Goal: Task Accomplishment & Management: Manage account settings

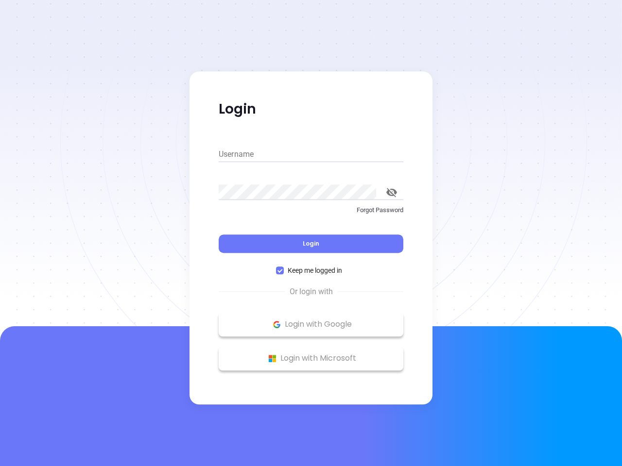
click at [311, 233] on div "Login" at bounding box center [311, 238] width 185 height 30
click at [311, 154] on input "Username" at bounding box center [311, 155] width 185 height 16
click at [391, 192] on icon "toggle password visibility" at bounding box center [391, 192] width 11 height 9
click at [311, 244] on span "Login" at bounding box center [311, 243] width 17 height 8
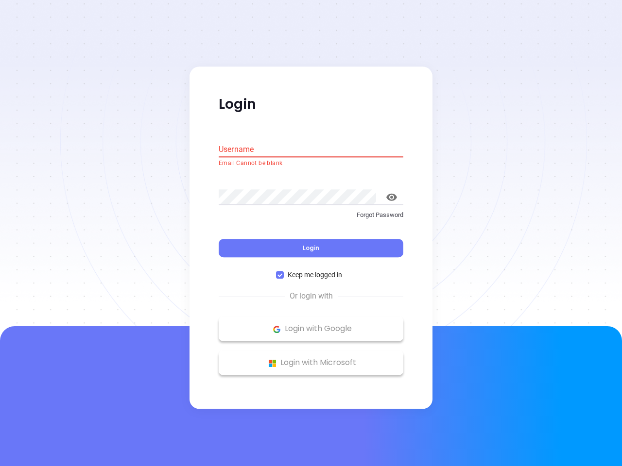
click at [311, 270] on span "Keep me logged in" at bounding box center [315, 275] width 62 height 11
click at [284, 271] on input "Keep me logged in" at bounding box center [280, 275] width 8 height 8
checkbox input "false"
click at [311, 324] on p "Login with Google" at bounding box center [310, 329] width 175 height 15
click at [311, 358] on p "Login with Microsoft" at bounding box center [310, 363] width 175 height 15
